Goal: Find contact information: Find contact information

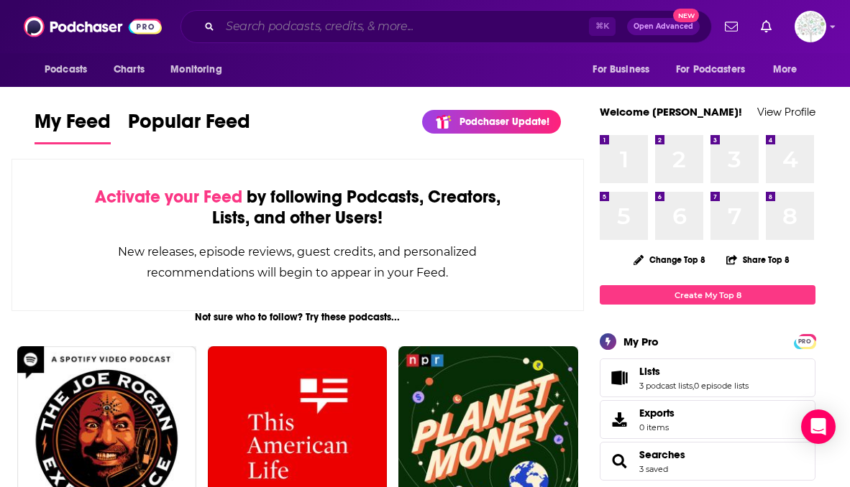
click at [400, 27] on input "Search podcasts, credits, & more..." at bounding box center [404, 26] width 369 height 23
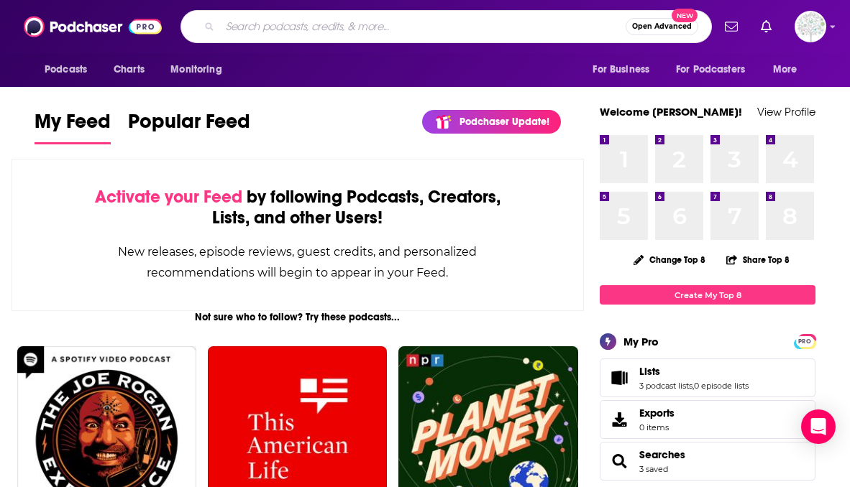
paste input "Next steps is to get the check to the printer as soon as possible. You can make…"
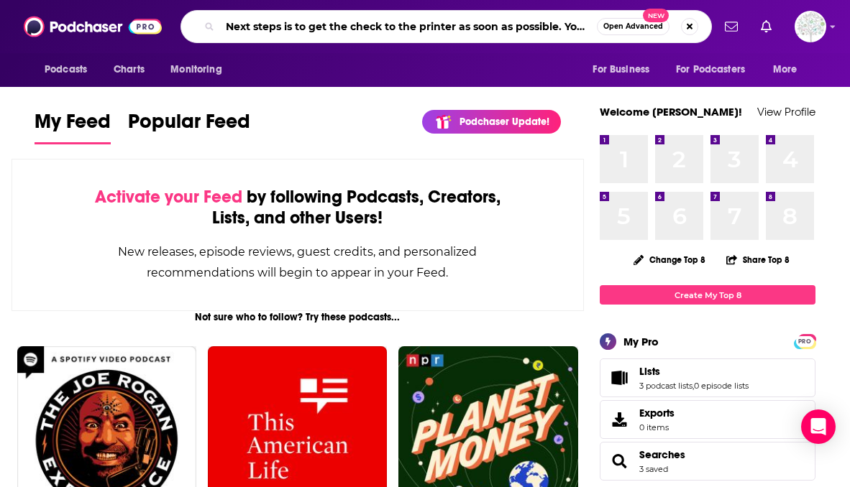
click at [400, 27] on input "Next steps is to get the check to the printer as soon as possible. You can make…" at bounding box center [408, 26] width 377 height 23
type input "[PERSON_NAME]"
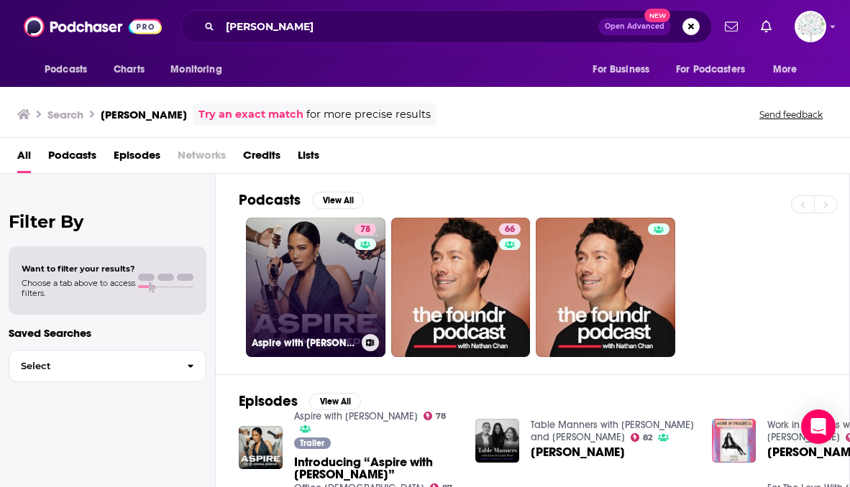
click at [328, 304] on link "78 Aspire with [PERSON_NAME]" at bounding box center [315, 287] width 139 height 139
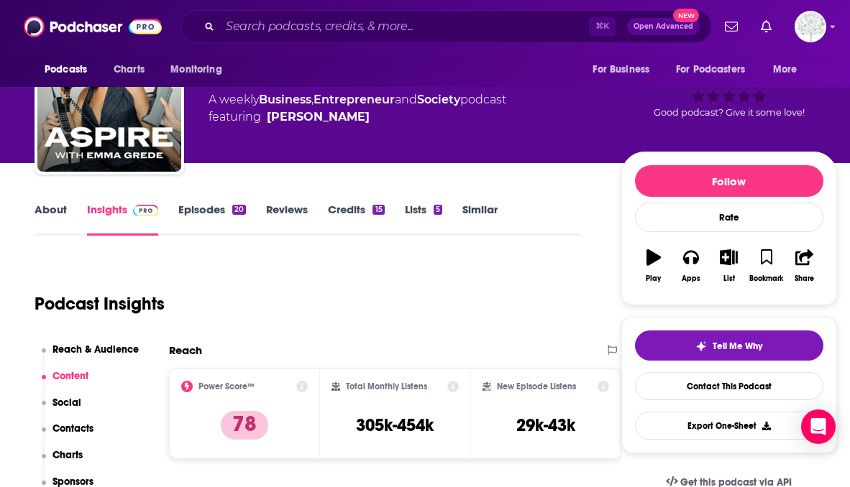
scroll to position [73, 0]
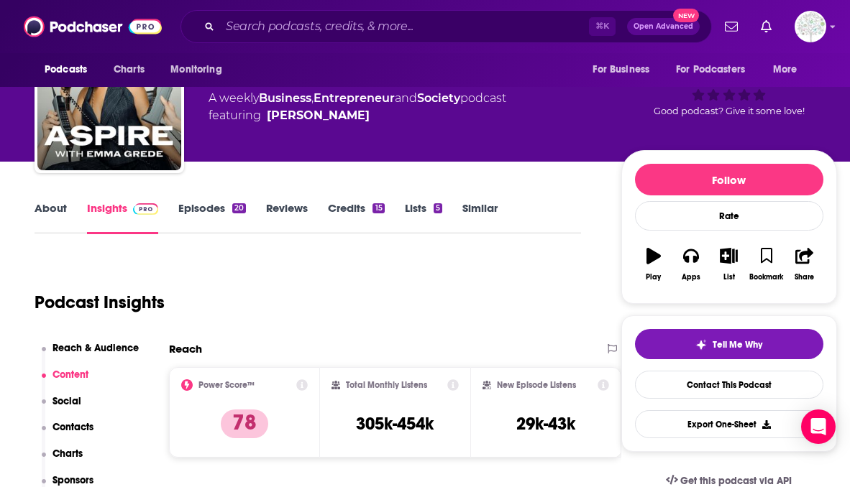
click at [50, 210] on link "About" at bounding box center [51, 217] width 32 height 33
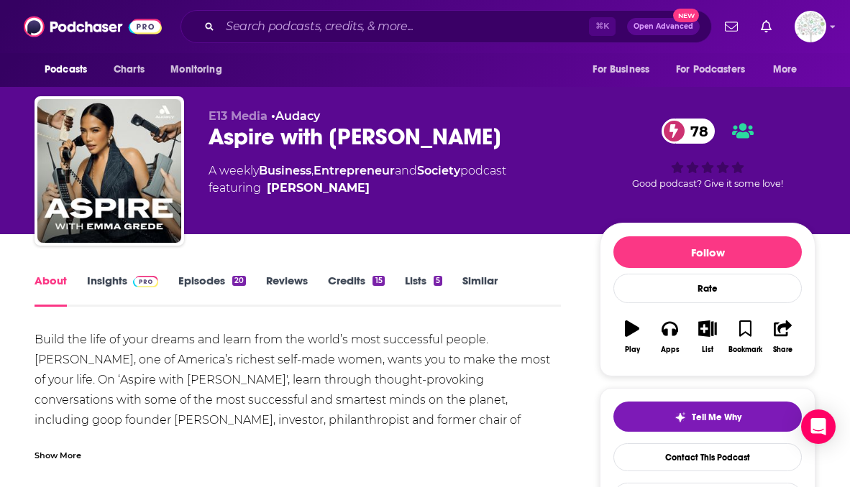
click at [415, 287] on link "Lists 5" at bounding box center [423, 290] width 37 height 33
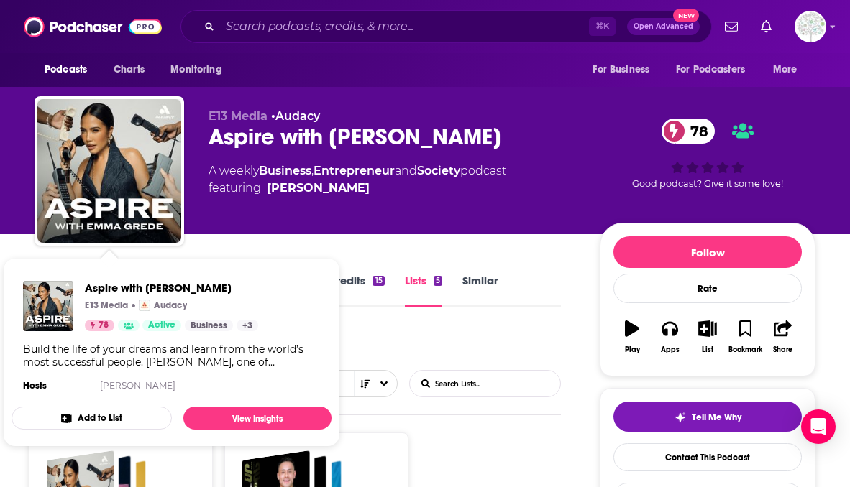
click at [98, 288] on span "Aspire with [PERSON_NAME]" at bounding box center [171, 288] width 173 height 14
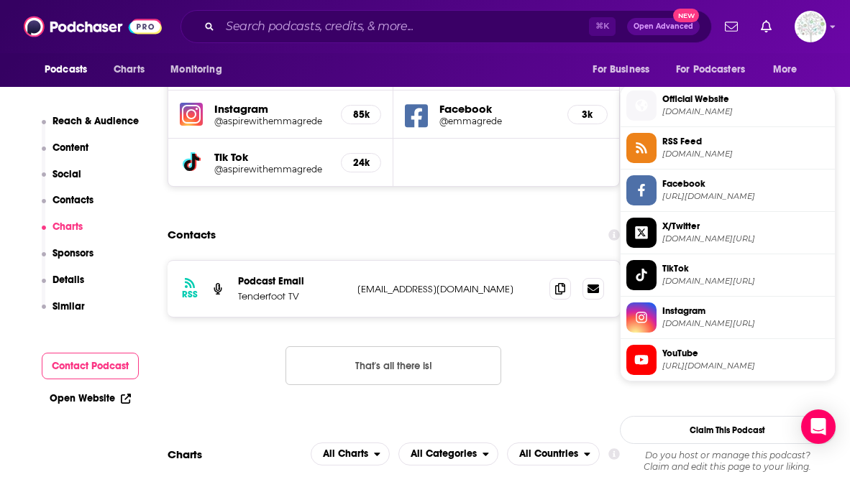
scroll to position [910, 1]
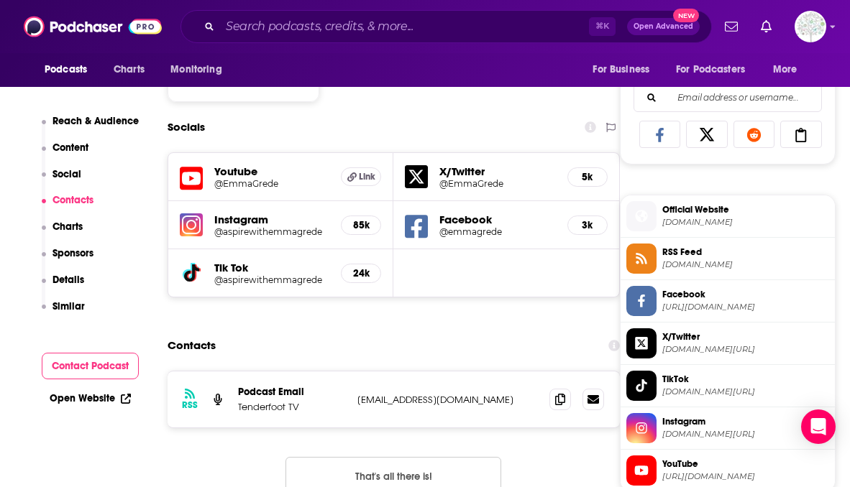
click at [253, 408] on p "Tenderfoot TV" at bounding box center [292, 407] width 108 height 12
click at [85, 367] on button "Contact Podcast" at bounding box center [91, 366] width 98 height 27
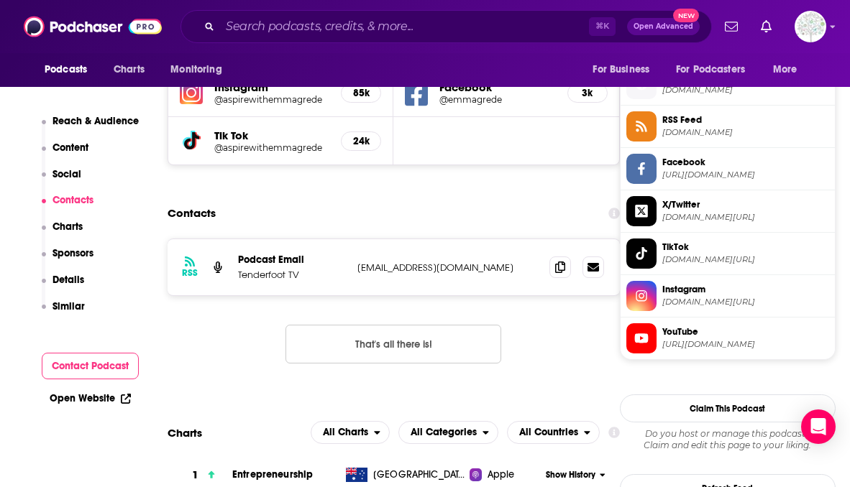
click at [90, 362] on button "Contact Podcast" at bounding box center [91, 366] width 98 height 27
click at [386, 270] on p "[EMAIL_ADDRESS][DOMAIN_NAME]" at bounding box center [447, 268] width 180 height 12
click at [548, 341] on div "RSS Podcast Email Tenderfoot TV [EMAIL_ADDRESS][DOMAIN_NAME] [EMAIL_ADDRESS][DO…" at bounding box center [393, 313] width 452 height 148
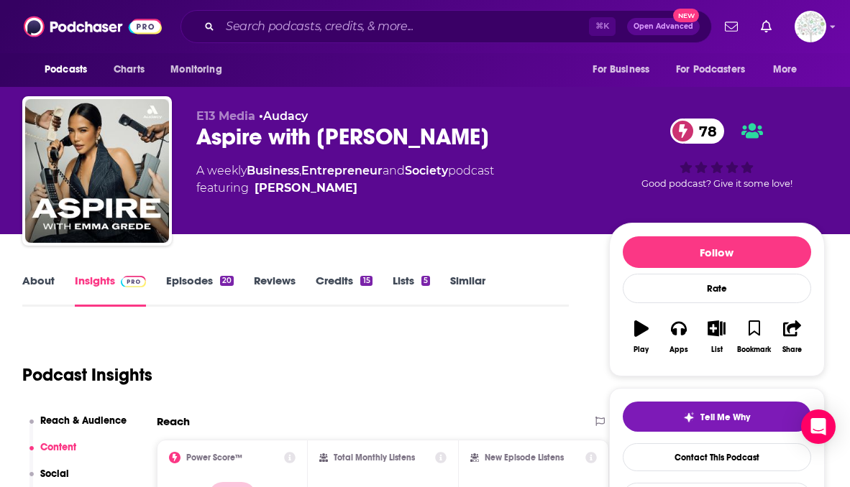
scroll to position [0, 12]
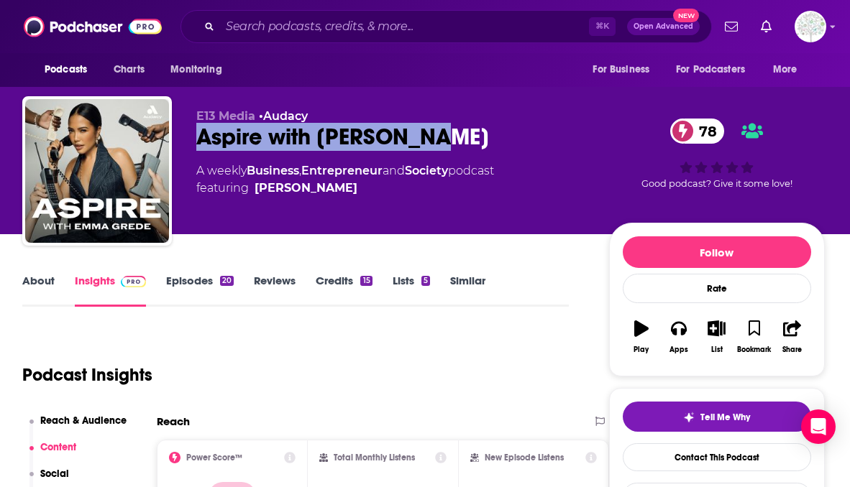
drag, startPoint x: 458, startPoint y: 139, endPoint x: 199, endPoint y: 140, distance: 258.8
click at [199, 140] on div "Aspire with [PERSON_NAME] 78" at bounding box center [391, 137] width 390 height 28
copy h2 "Aspire with [PERSON_NAME]"
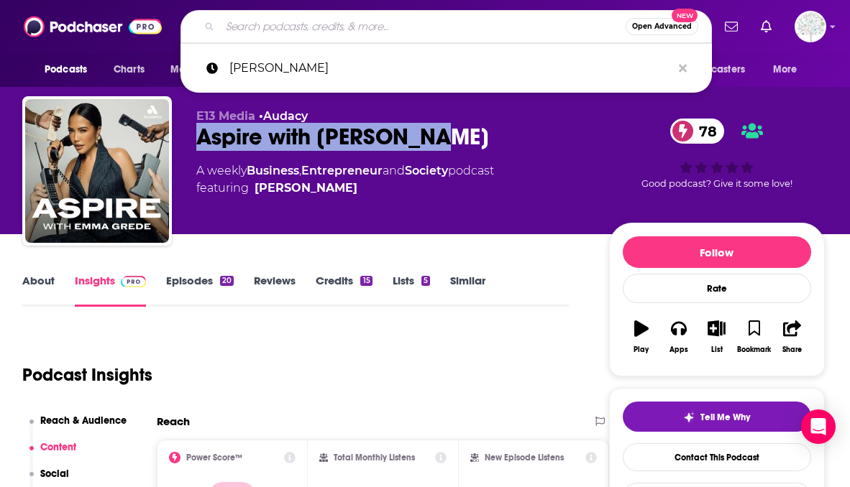
click at [346, 33] on input "Search podcasts, credits, & more..." at bounding box center [422, 26] width 405 height 23
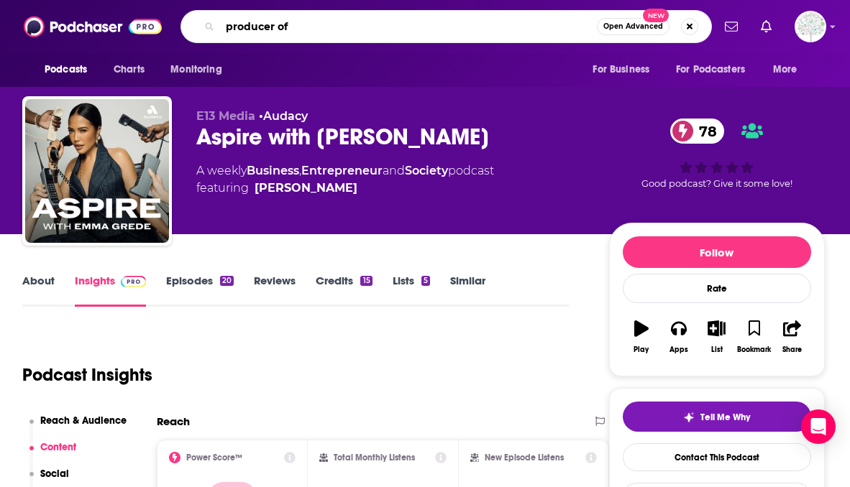
paste input "Aspire with [PERSON_NAME]"
type input "producer of Aspire with [PERSON_NAME]"
